Goal: Information Seeking & Learning: Learn about a topic

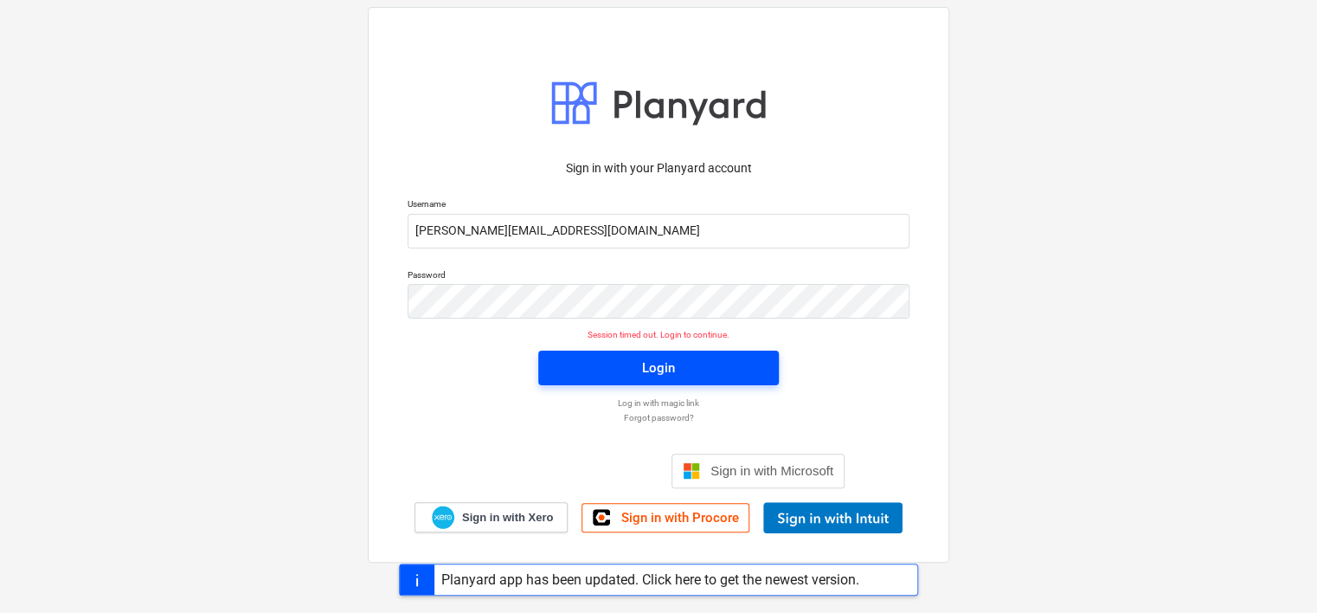
click at [639, 377] on span "Login" at bounding box center [658, 368] width 199 height 23
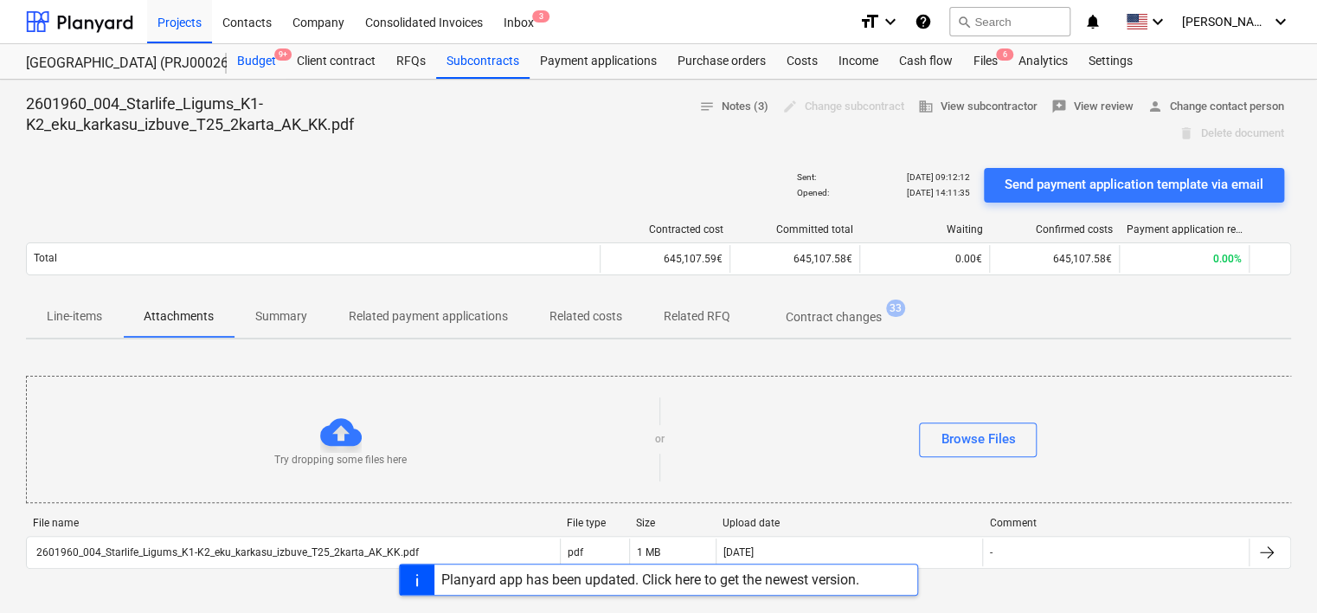
click at [261, 59] on div "Budget 9+" at bounding box center [257, 61] width 60 height 35
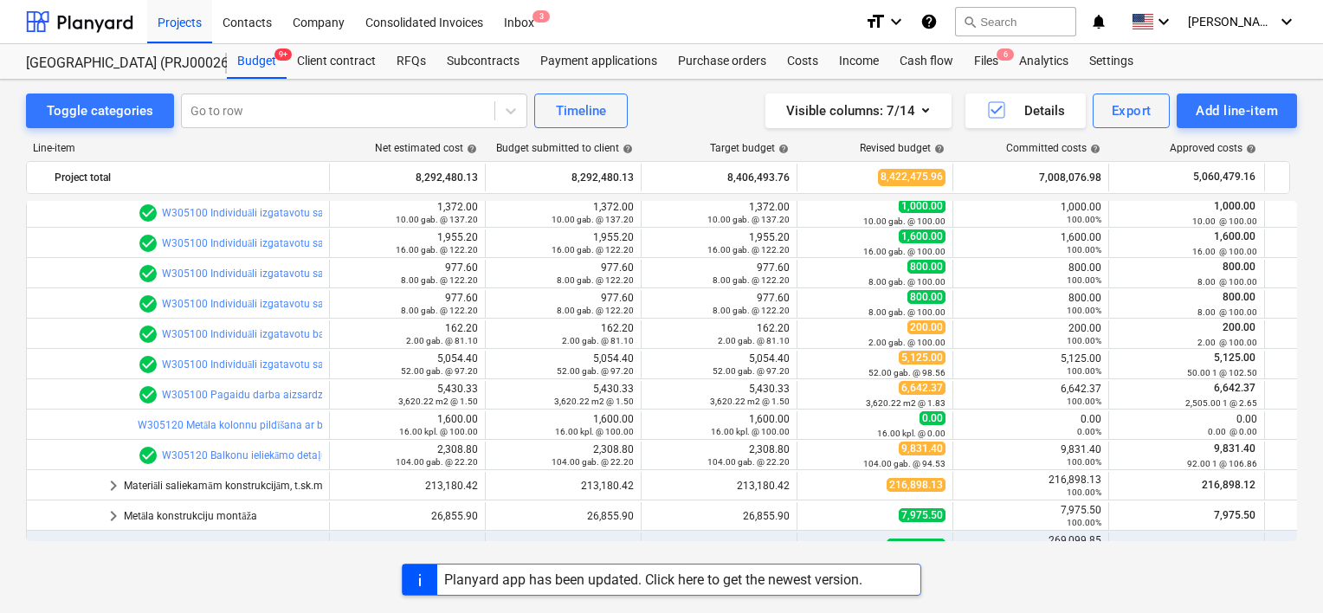
scroll to position [606, 0]
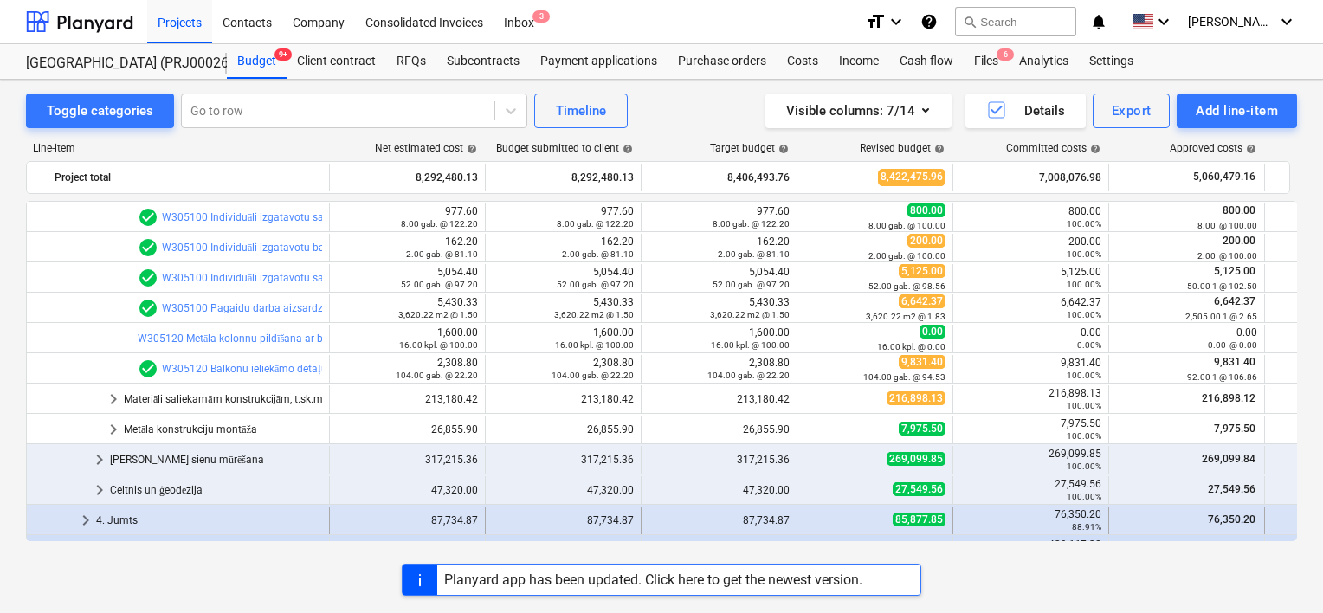
click at [111, 511] on div "4. Jumts" at bounding box center [209, 520] width 226 height 28
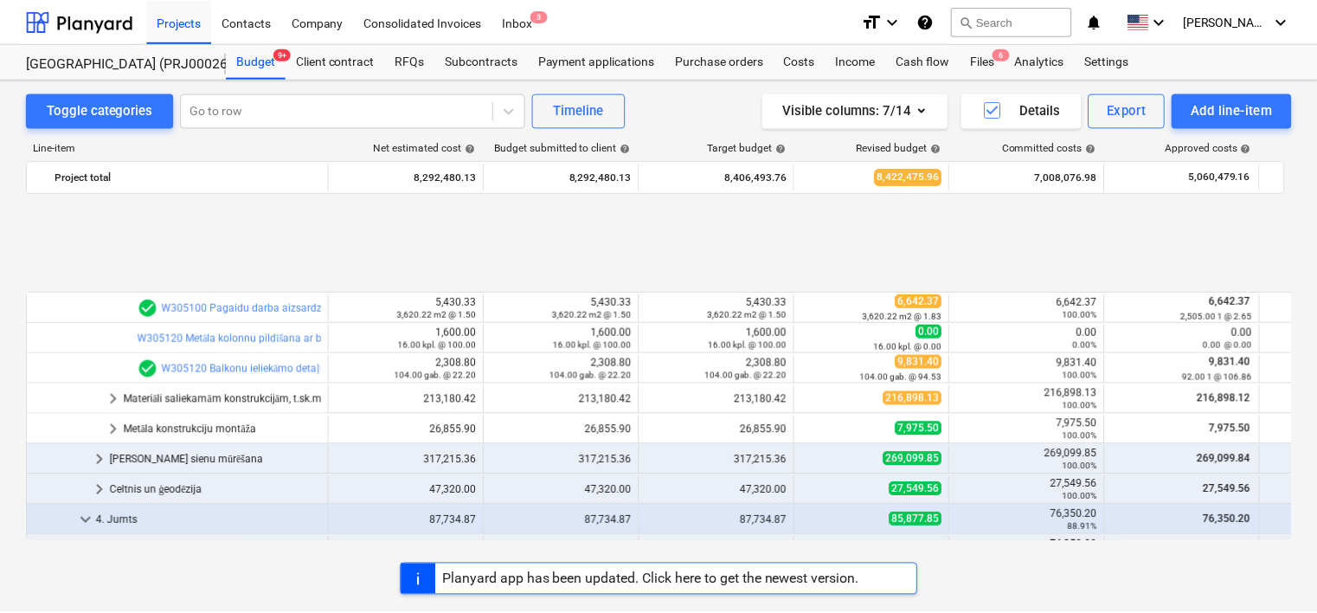
scroll to position [779, 0]
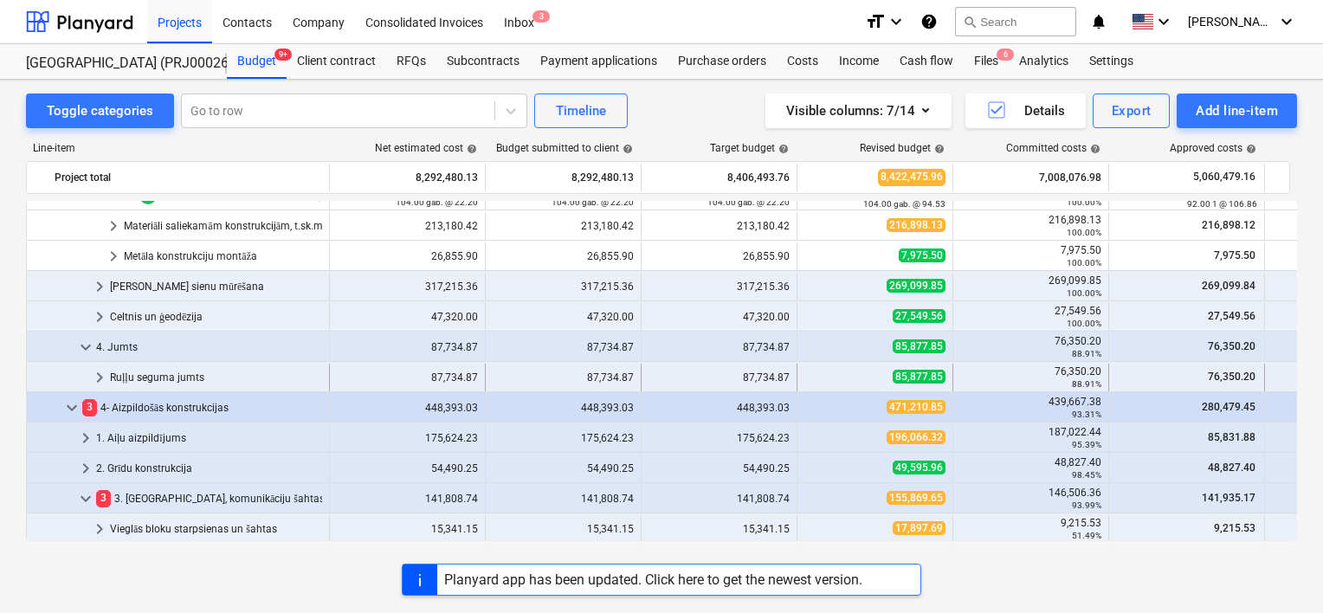
click at [162, 380] on div "Ruļļu seguma jumts" at bounding box center [216, 378] width 212 height 28
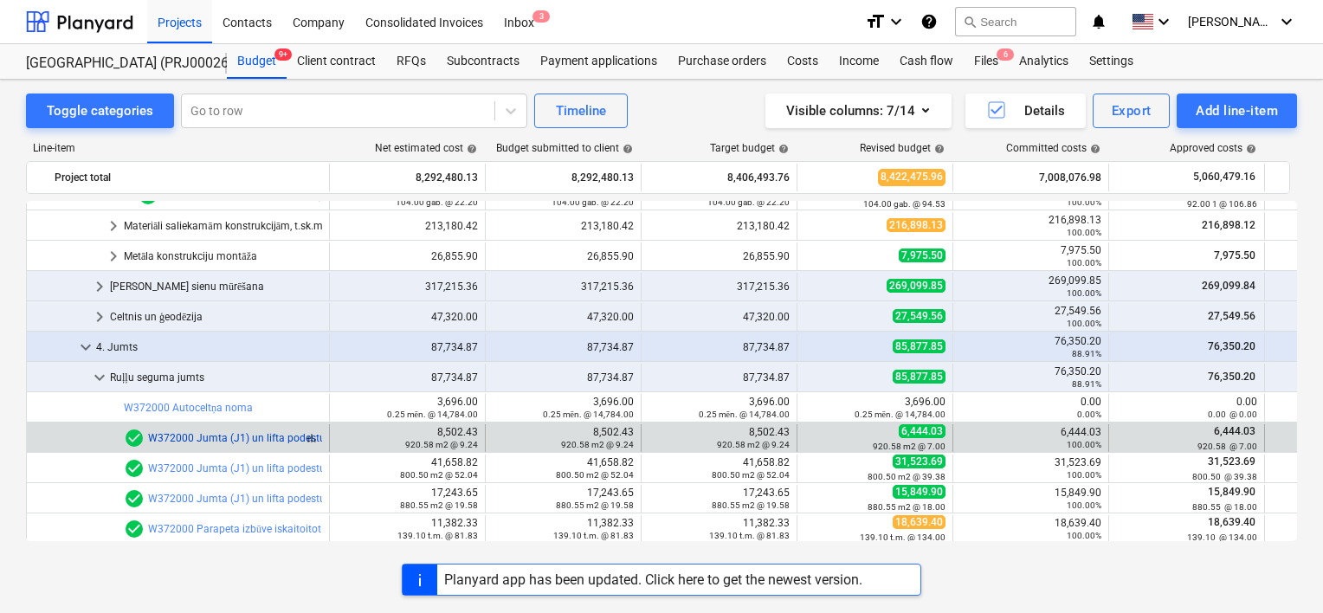
click at [227, 436] on link "W372000 Jumta (J1) un lifta podestu (J6) pamatnes gruntēšana, tvaika/hidroizolā…" at bounding box center [474, 438] width 653 height 12
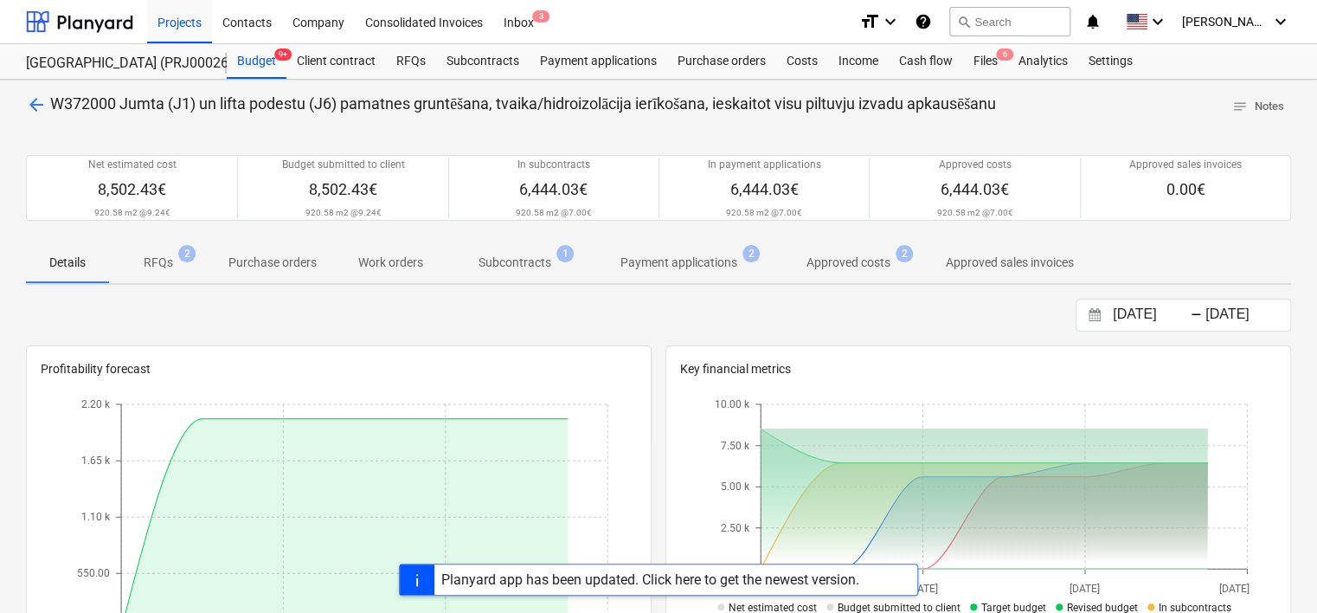
click at [512, 263] on p "Subcontracts" at bounding box center [515, 263] width 73 height 18
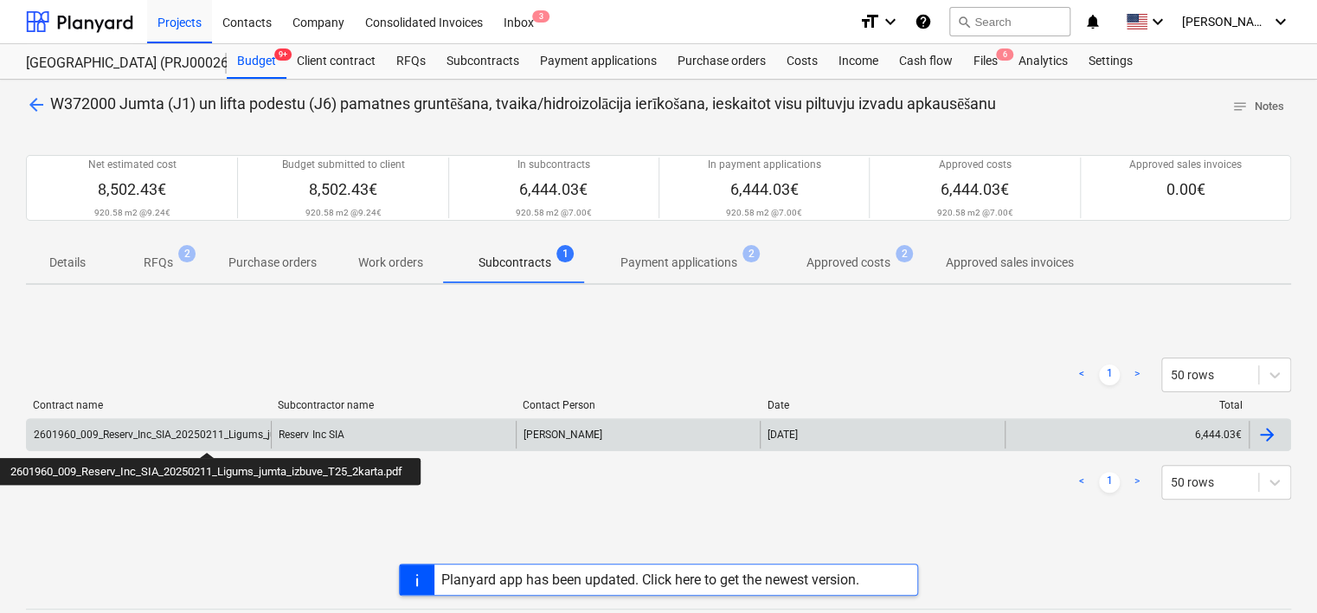
click at [209, 436] on div "2601960_009_Reserv_Inc_SIA_20250211_Ligums_jumta_izbuve_T25_2karta.pdf" at bounding box center [219, 434] width 371 height 12
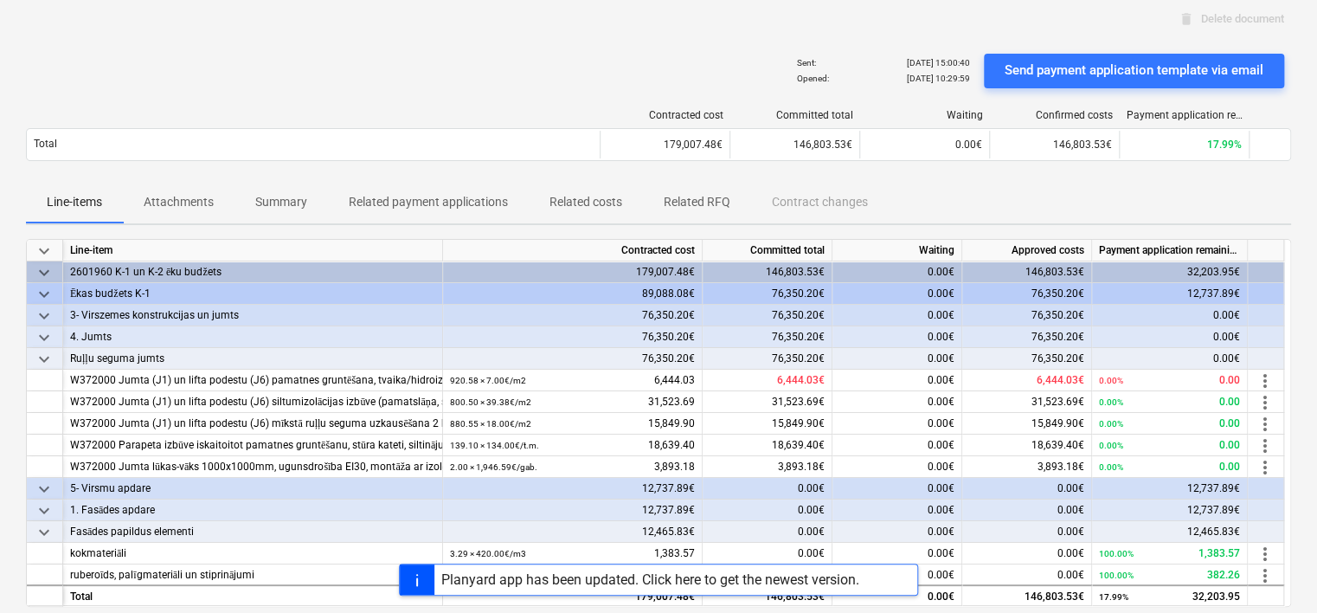
scroll to position [87, 0]
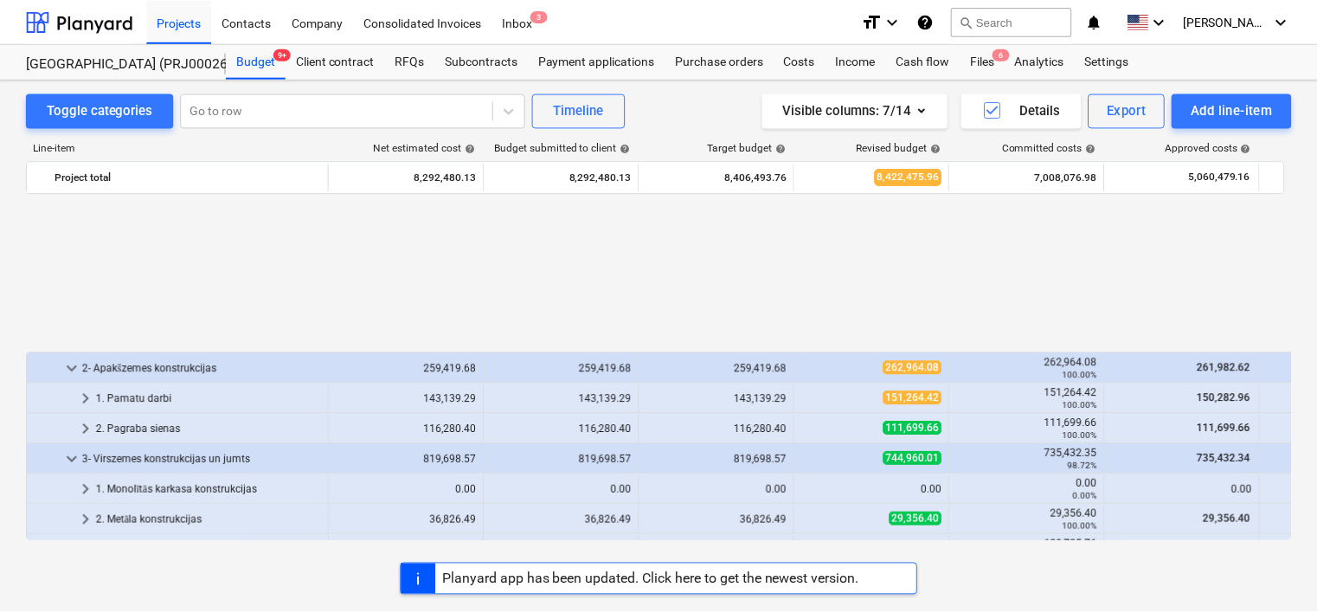
scroll to position [779, 0]
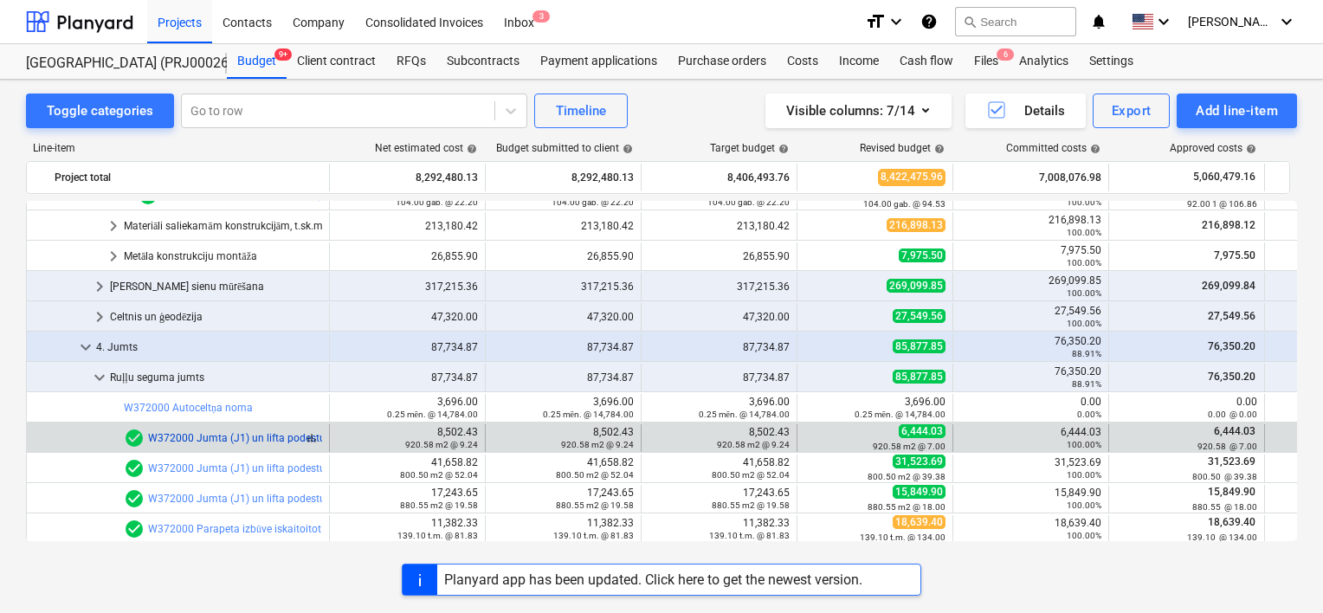
click at [228, 433] on link "W372000 Jumta (J1) un lifta podestu (J6) pamatnes gruntēšana, tvaika/hidroizolā…" at bounding box center [474, 438] width 653 height 12
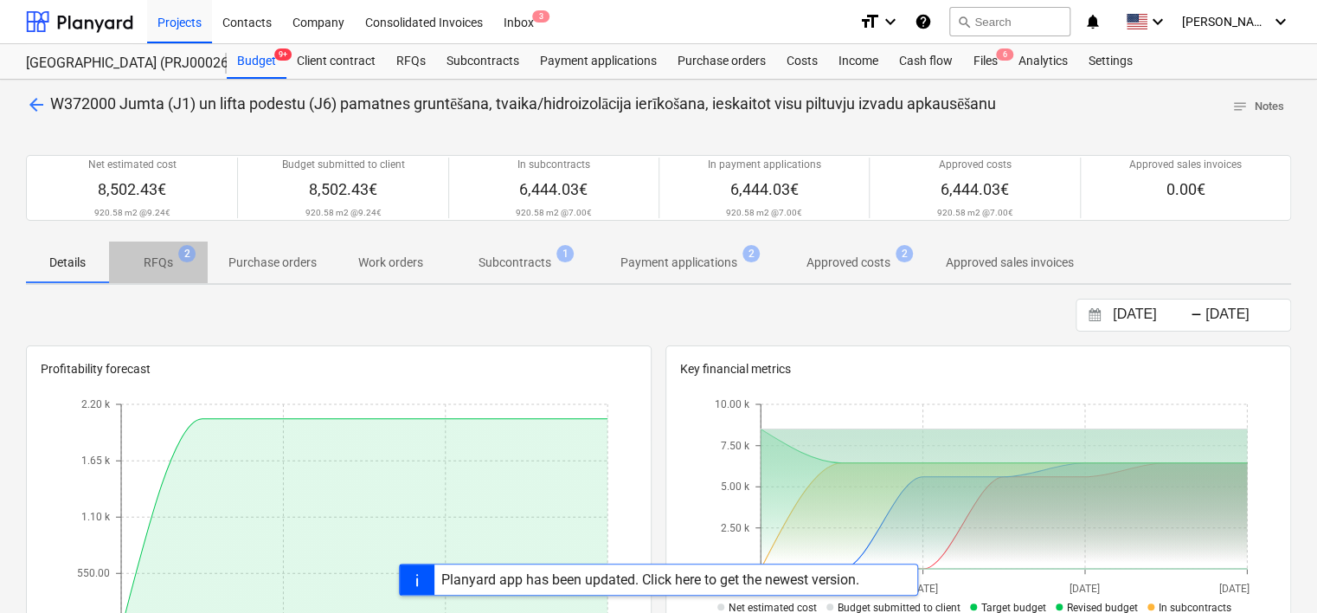
click at [163, 266] on p "RFQs" at bounding box center [158, 263] width 29 height 18
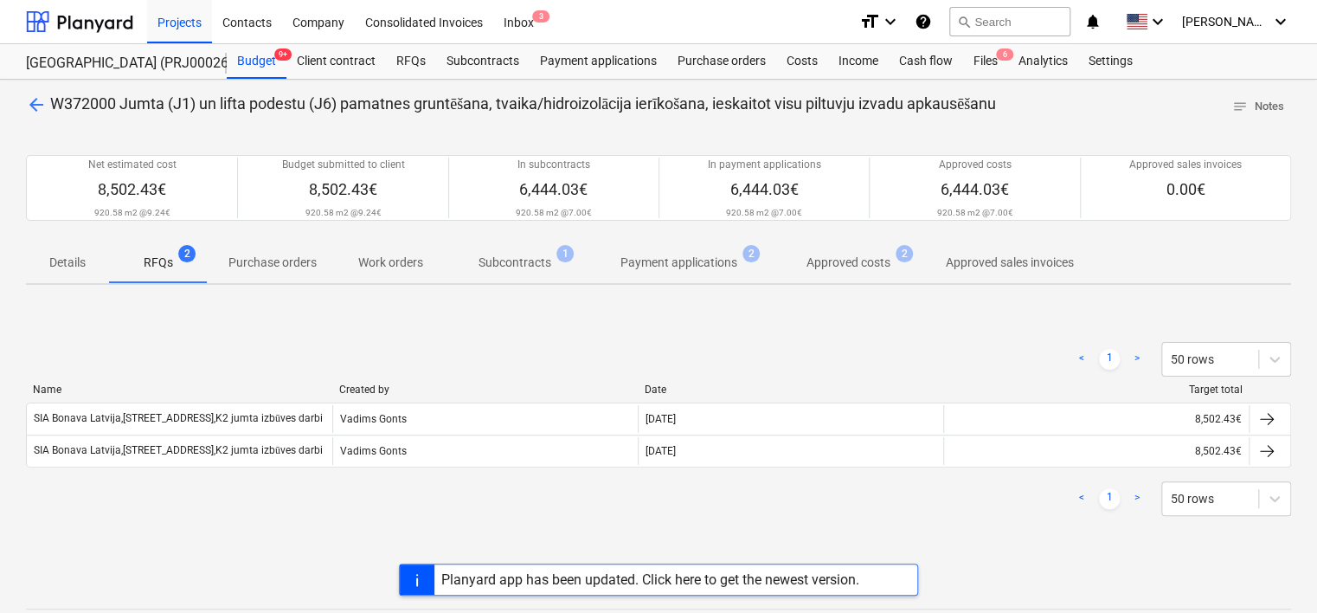
click at [272, 437] on div "SIA Bonava Latvija,[STREET_ADDRESS],K2 jumta izbūves darbi" at bounding box center [180, 451] width 306 height 28
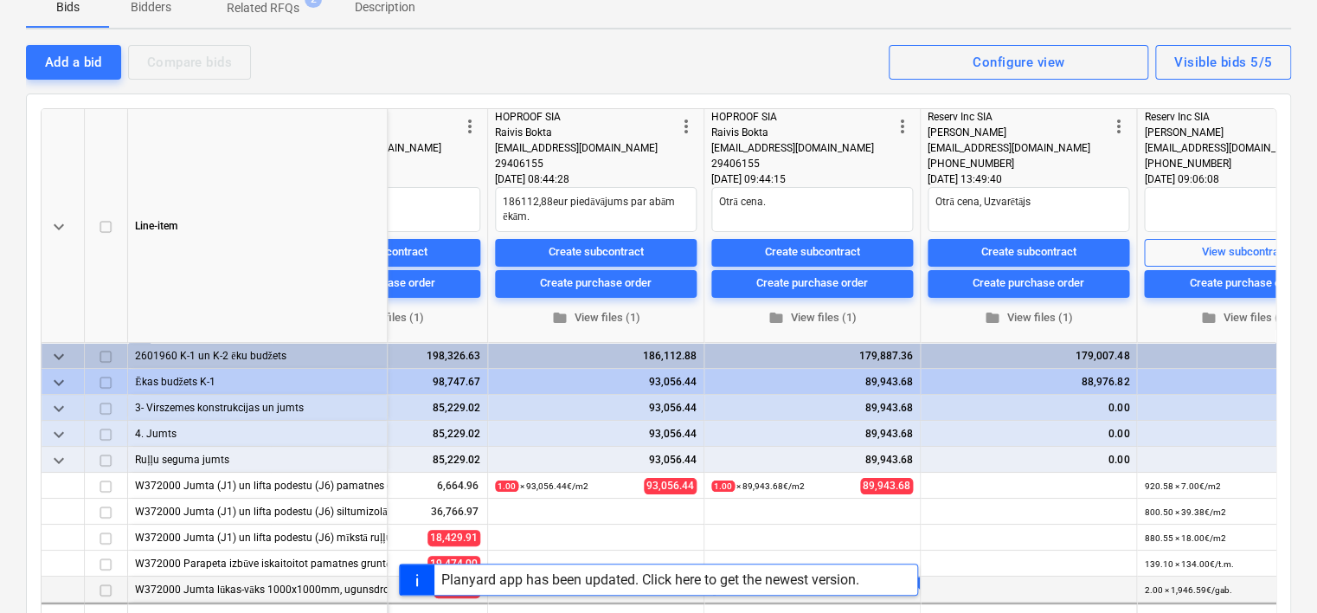
scroll to position [260, 0]
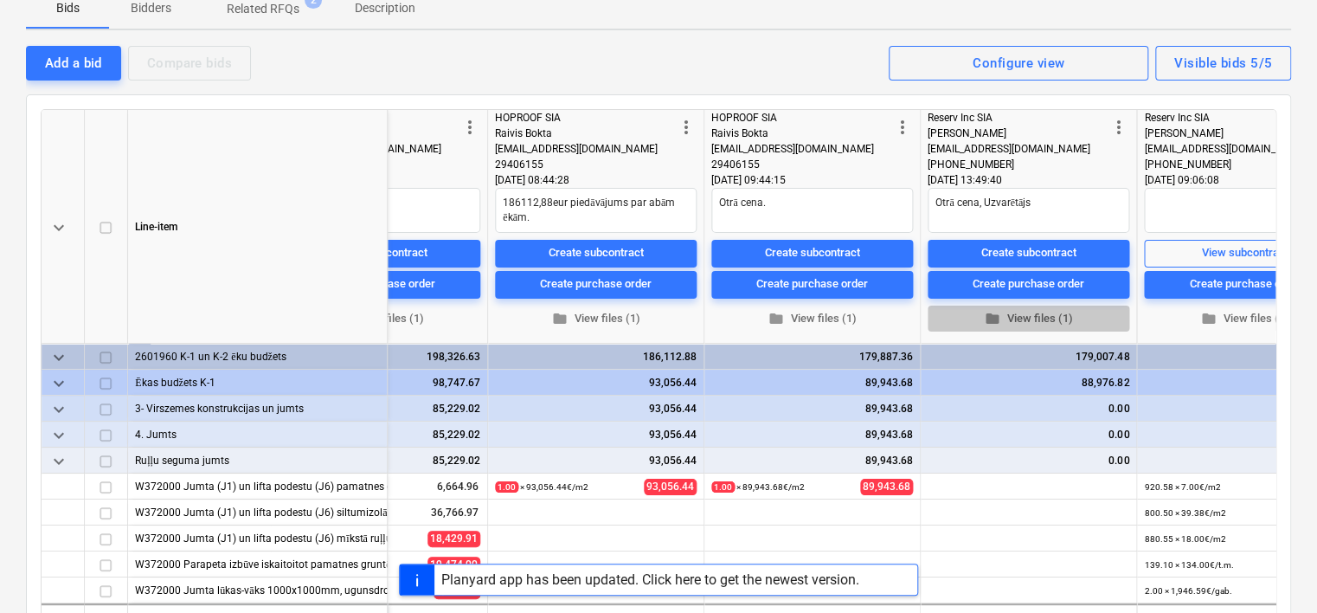
click at [1029, 312] on span "folder View files (1)" at bounding box center [1029, 319] width 188 height 20
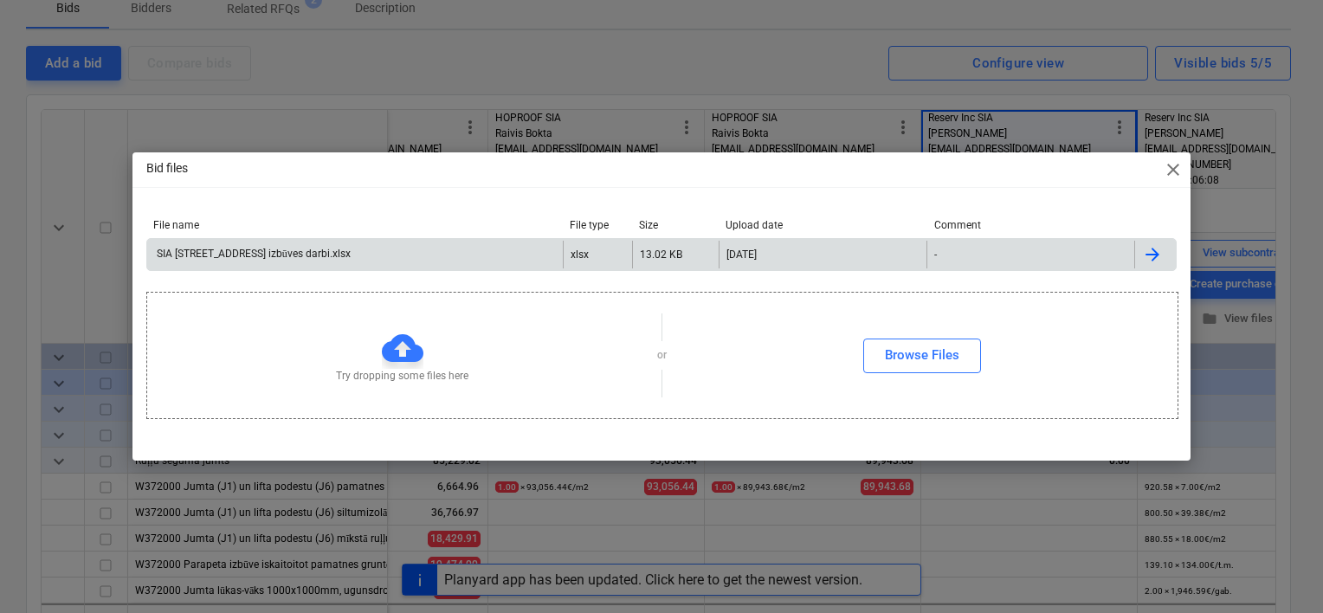
click at [449, 257] on div "SIA [STREET_ADDRESS] izbūves darbi.xlsx" at bounding box center [354, 255] width 415 height 28
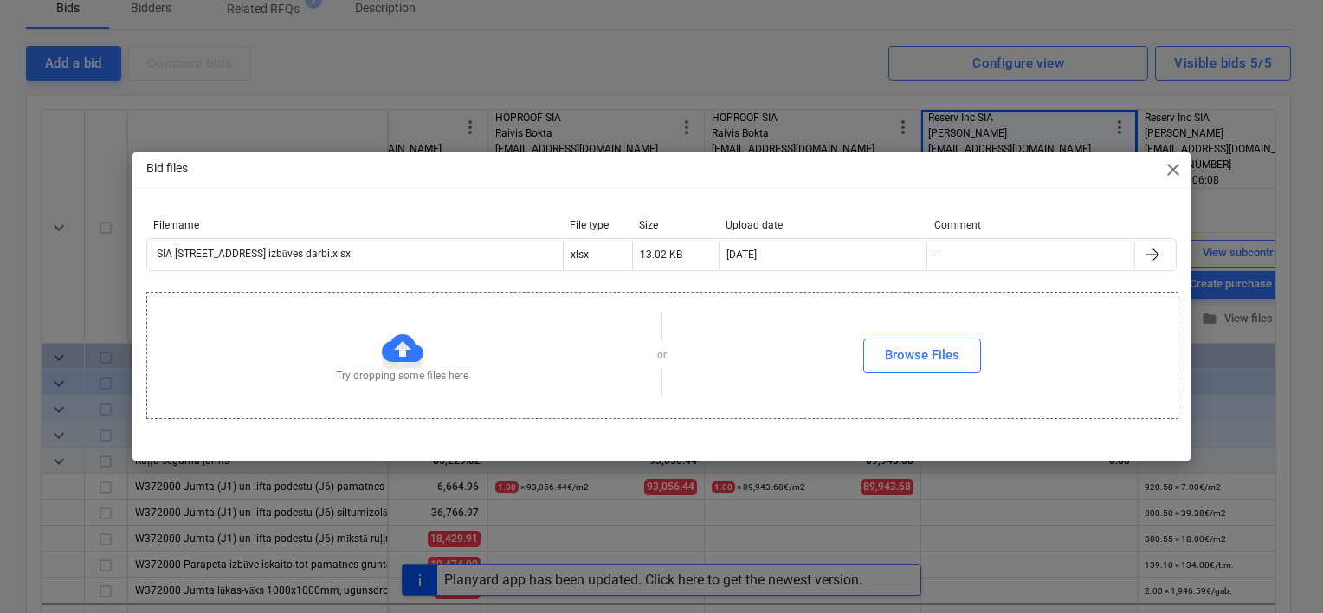
click at [769, 79] on div "Bid files close File name File type Size Upload date Comment SIA Bonava [STREET…" at bounding box center [661, 306] width 1323 height 613
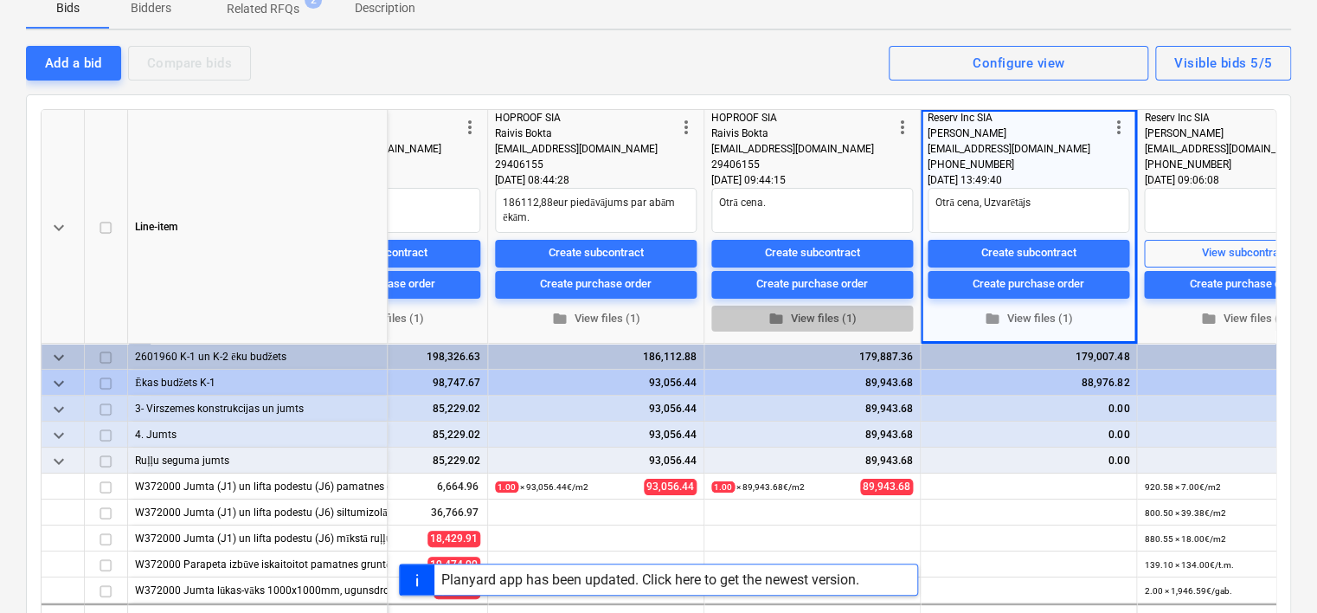
click at [830, 316] on span "folder View files (1)" at bounding box center [812, 319] width 188 height 20
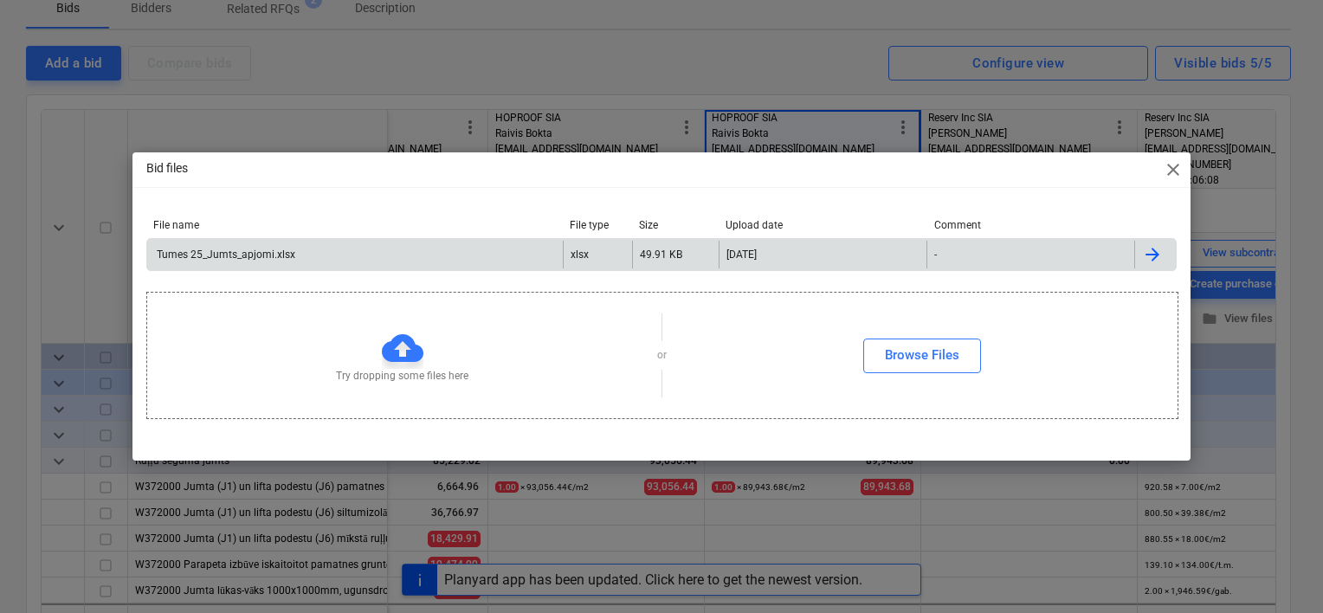
click at [257, 251] on div "Tumes 25_Jumts_apjomi.xlsx" at bounding box center [224, 254] width 141 height 12
click at [415, 76] on div "Bid files close File name File type Size Upload date Comment Tumes 25_Jumts_apj…" at bounding box center [661, 306] width 1323 height 613
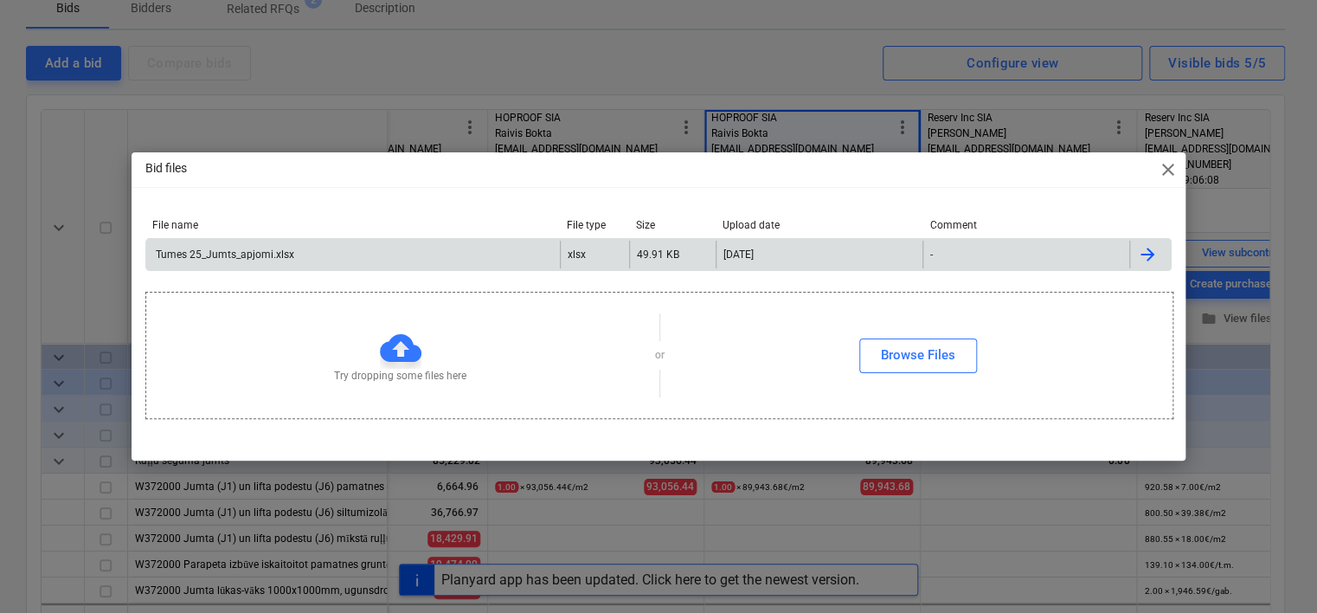
type textarea "x"
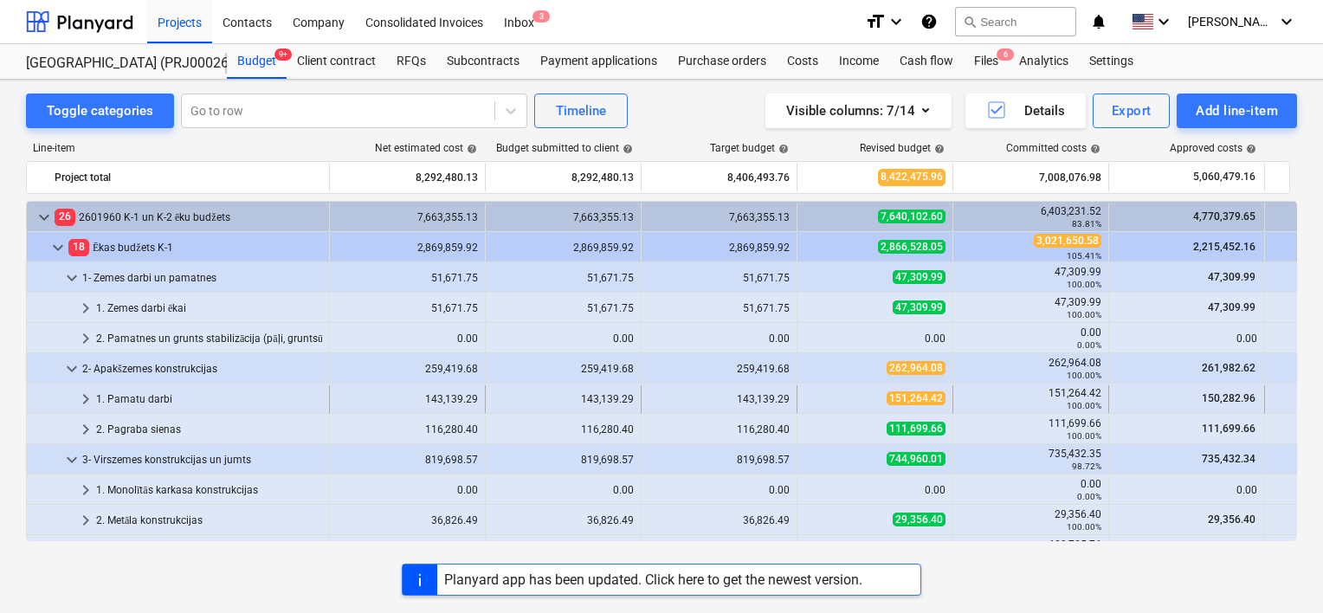
click at [161, 404] on div "1. Pamatu darbi" at bounding box center [209, 399] width 226 height 28
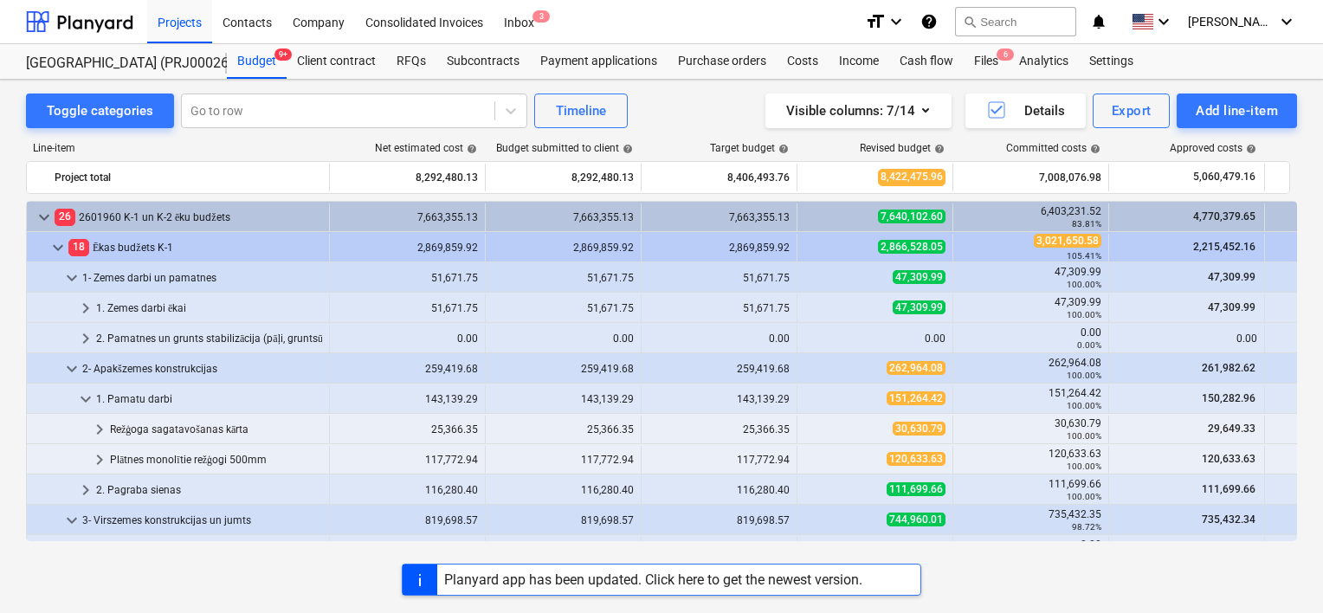
scroll to position [87, 0]
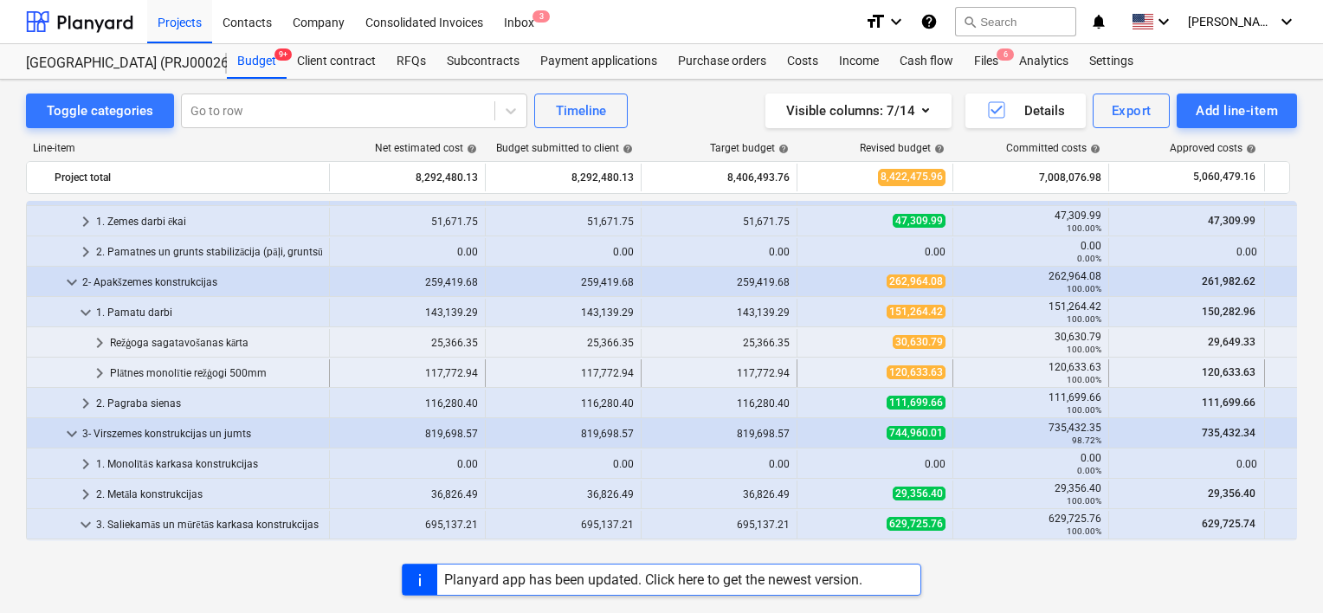
click at [100, 369] on span "keyboard_arrow_right" at bounding box center [99, 373] width 21 height 21
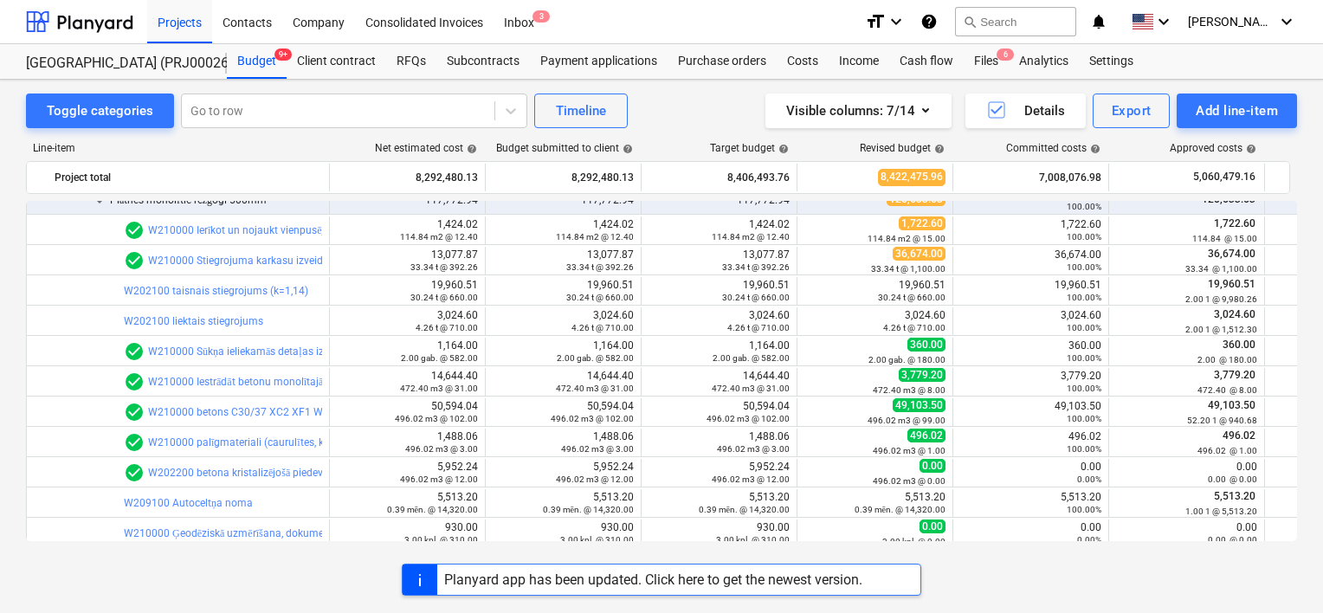
scroll to position [346, 0]
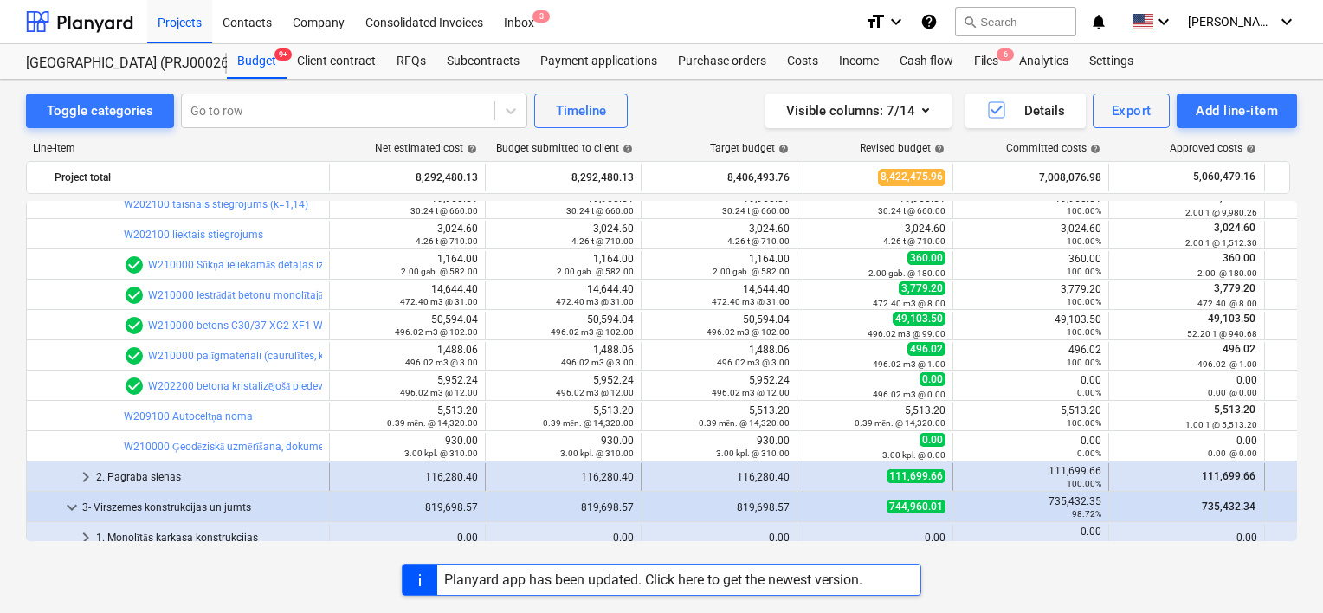
click at [138, 474] on div "2. Pagraba sienas" at bounding box center [209, 477] width 226 height 28
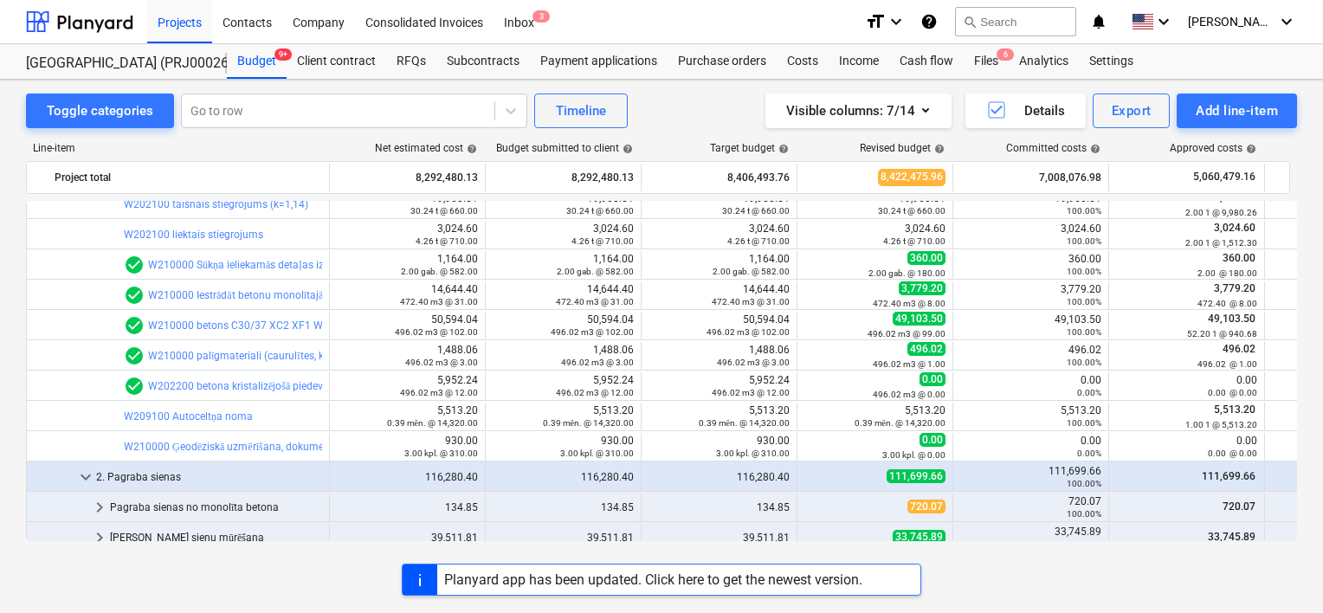
scroll to position [606, 0]
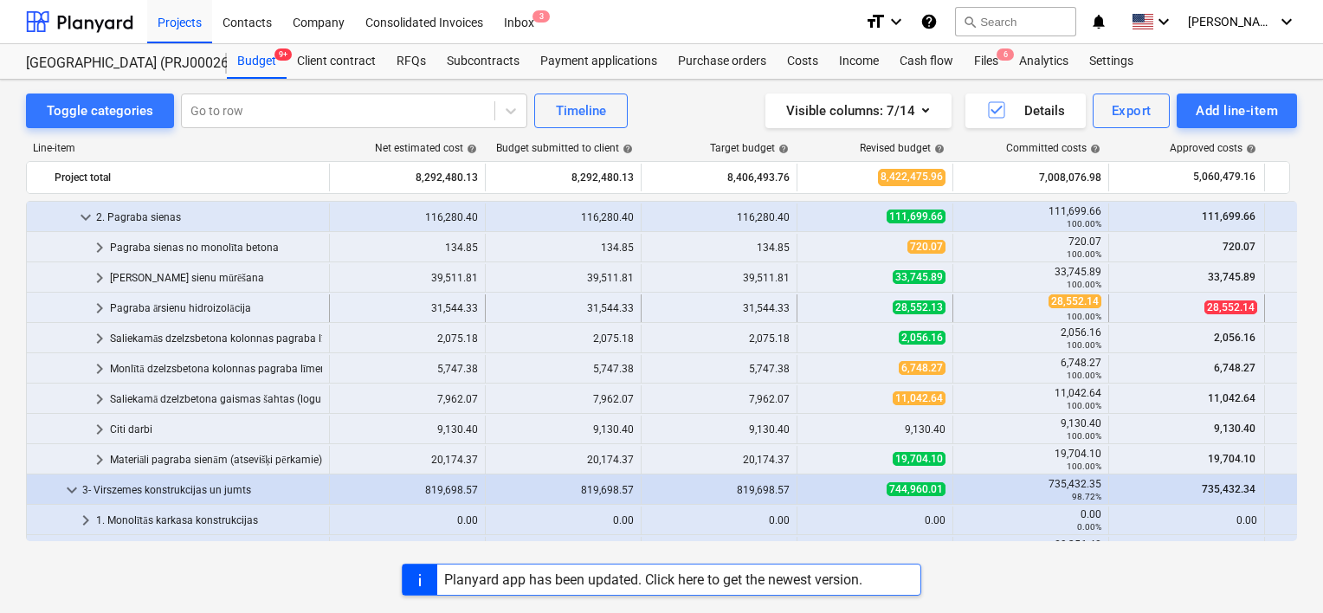
click at [233, 301] on div "Pagraba ārsienu hidroizolācija" at bounding box center [216, 308] width 212 height 28
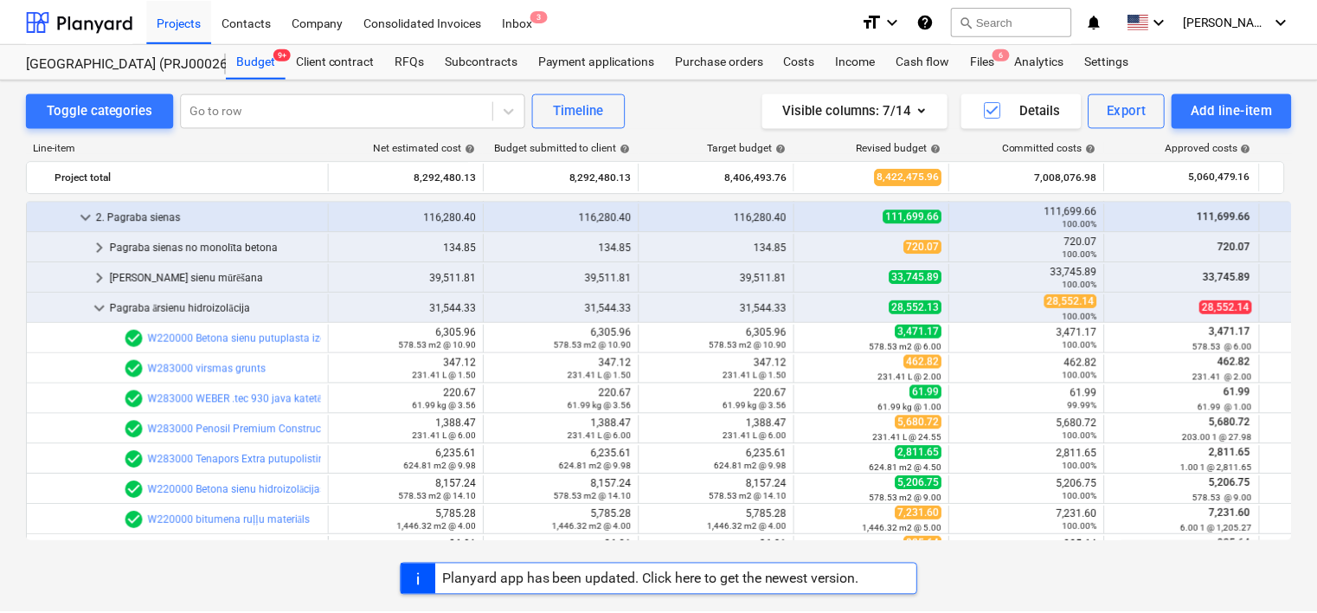
scroll to position [692, 0]
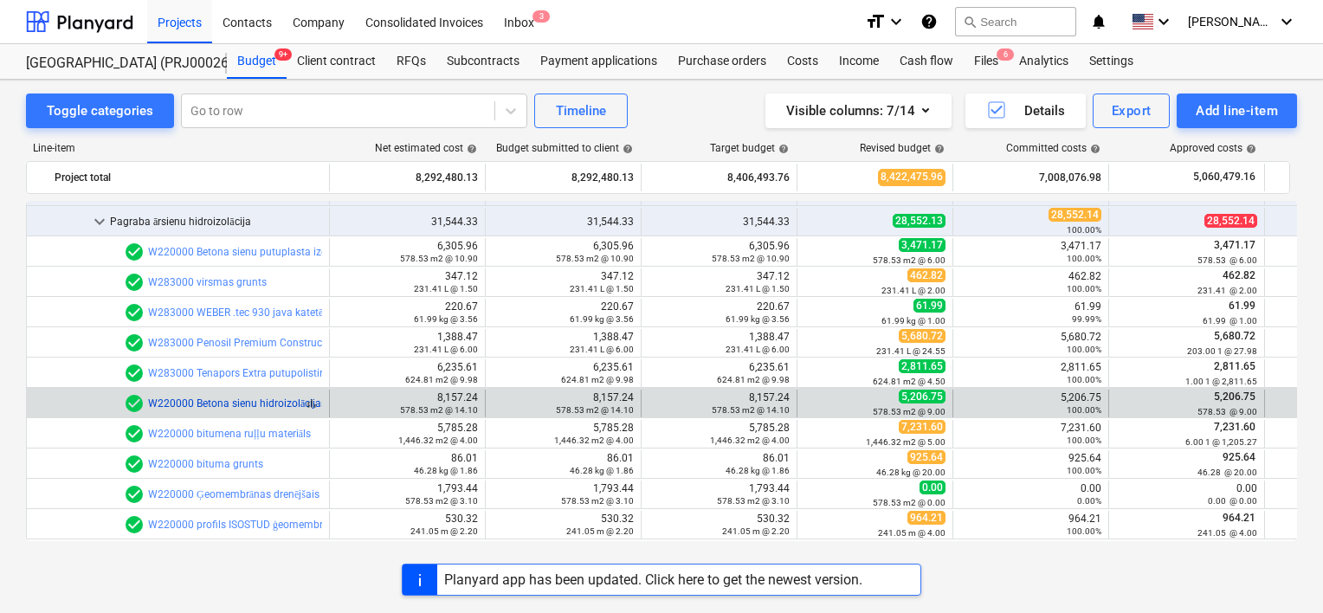
click at [256, 406] on link "W220000 Betona sienu hidroizolācijas līmēšana 2 kārtās" at bounding box center [278, 403] width 261 height 12
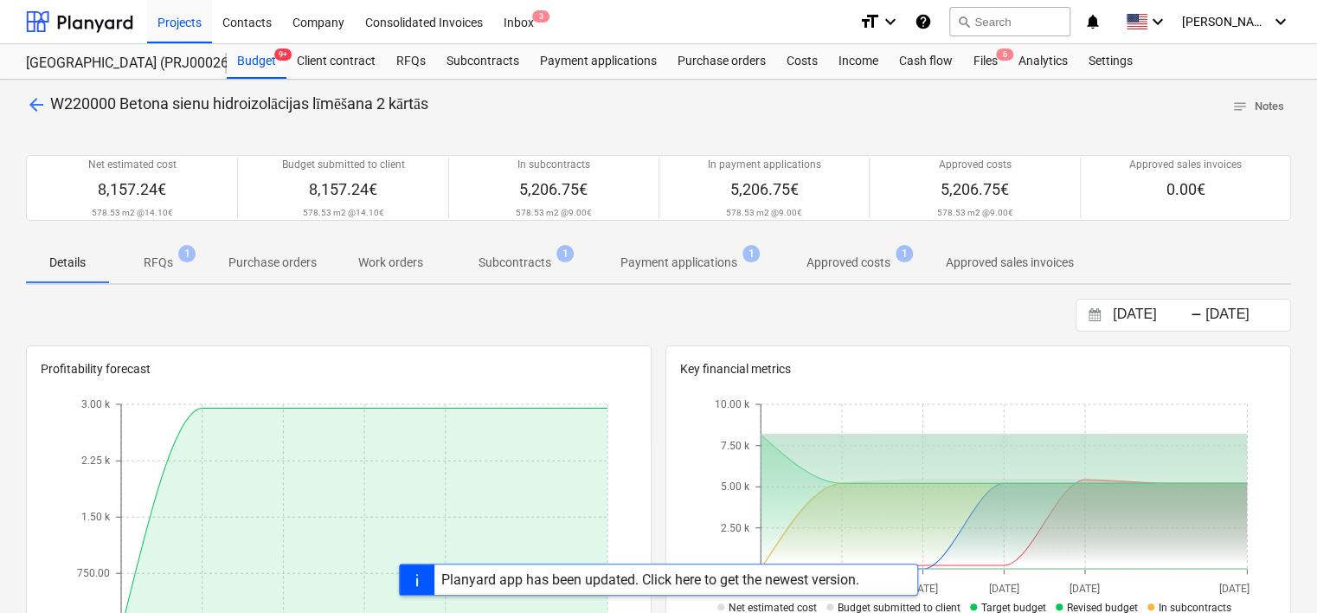
click at [515, 270] on p "Subcontracts" at bounding box center [515, 263] width 73 height 18
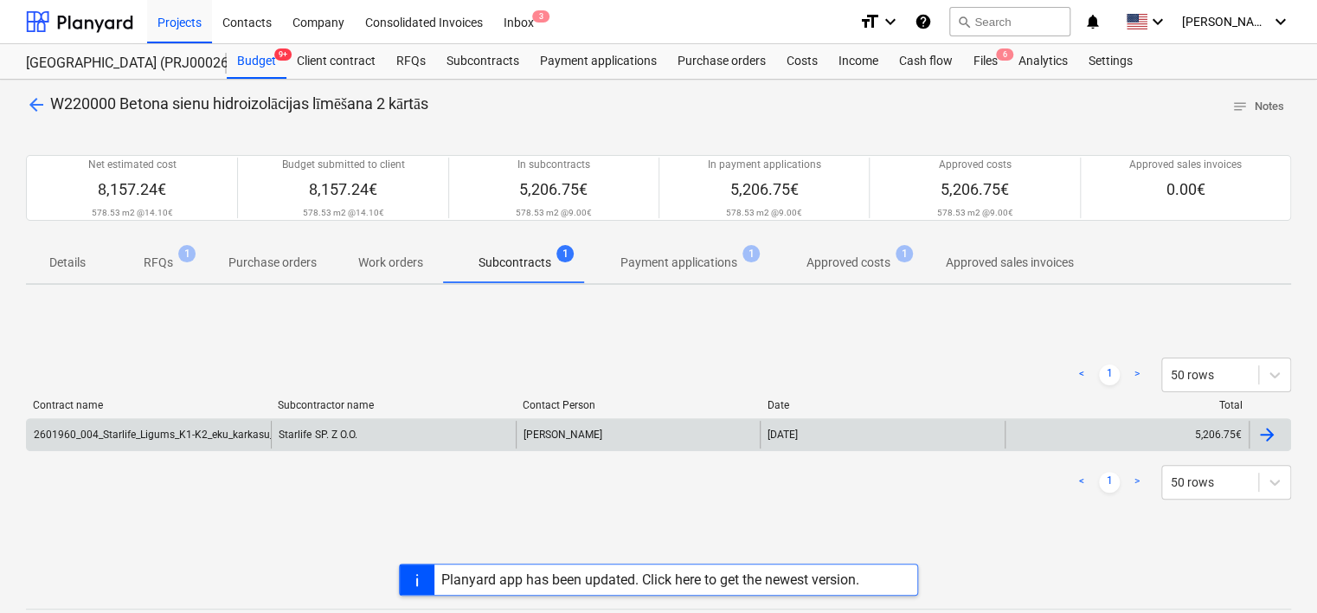
click at [190, 439] on div "2601960_004_Starlife_Ligums_K1-K2_eku_karkasu_izbuve_T25_2karta_AK_KK.pdf" at bounding box center [225, 434] width 383 height 12
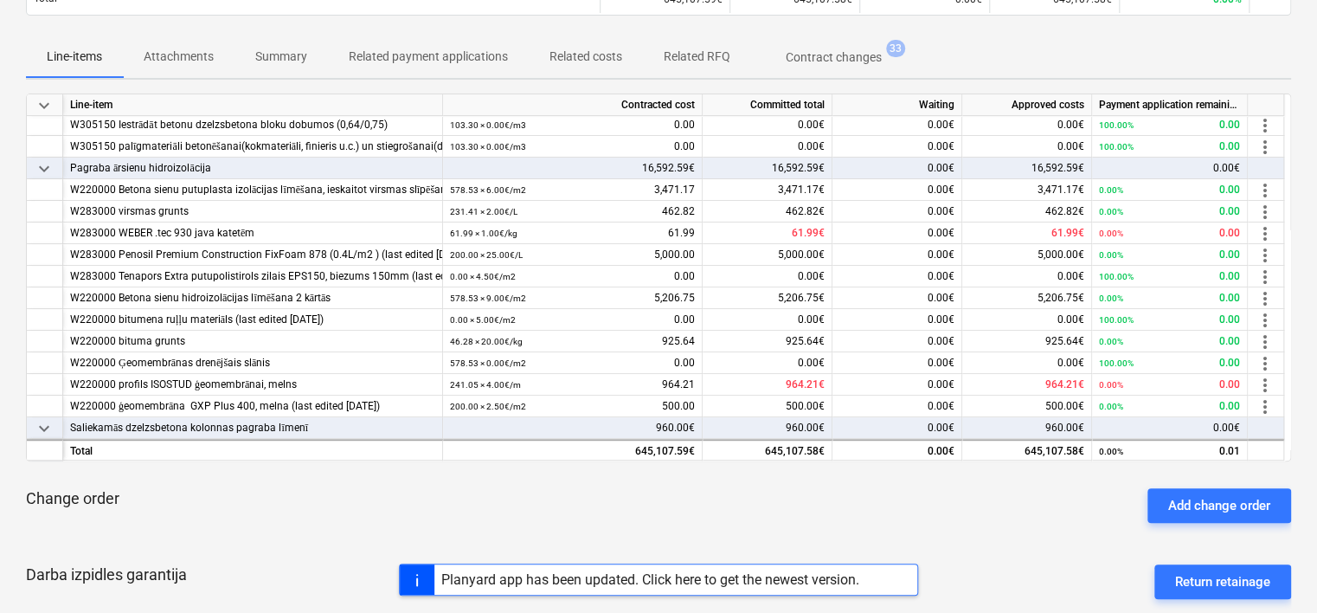
scroll to position [346, 0]
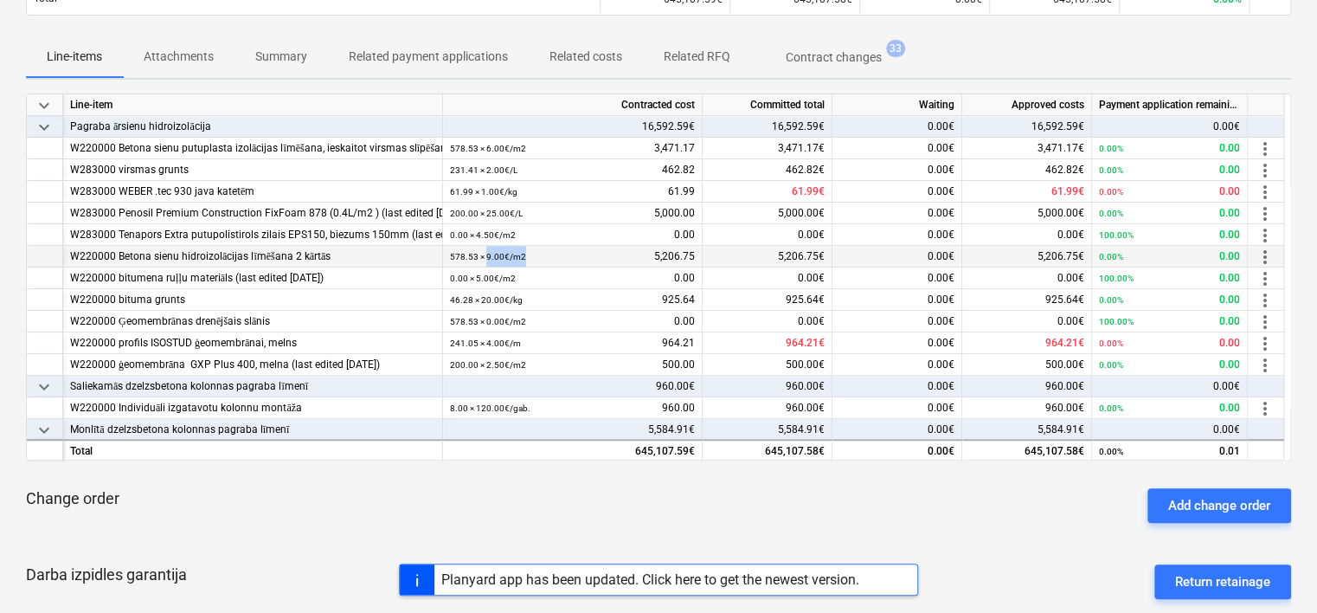
drag, startPoint x: 487, startPoint y: 254, endPoint x: 530, endPoint y: 250, distance: 42.6
click at [529, 251] on div "578.53 × 9.00€ / m2 5,206.75" at bounding box center [572, 257] width 245 height 22
